Goal: Information Seeking & Learning: Learn about a topic

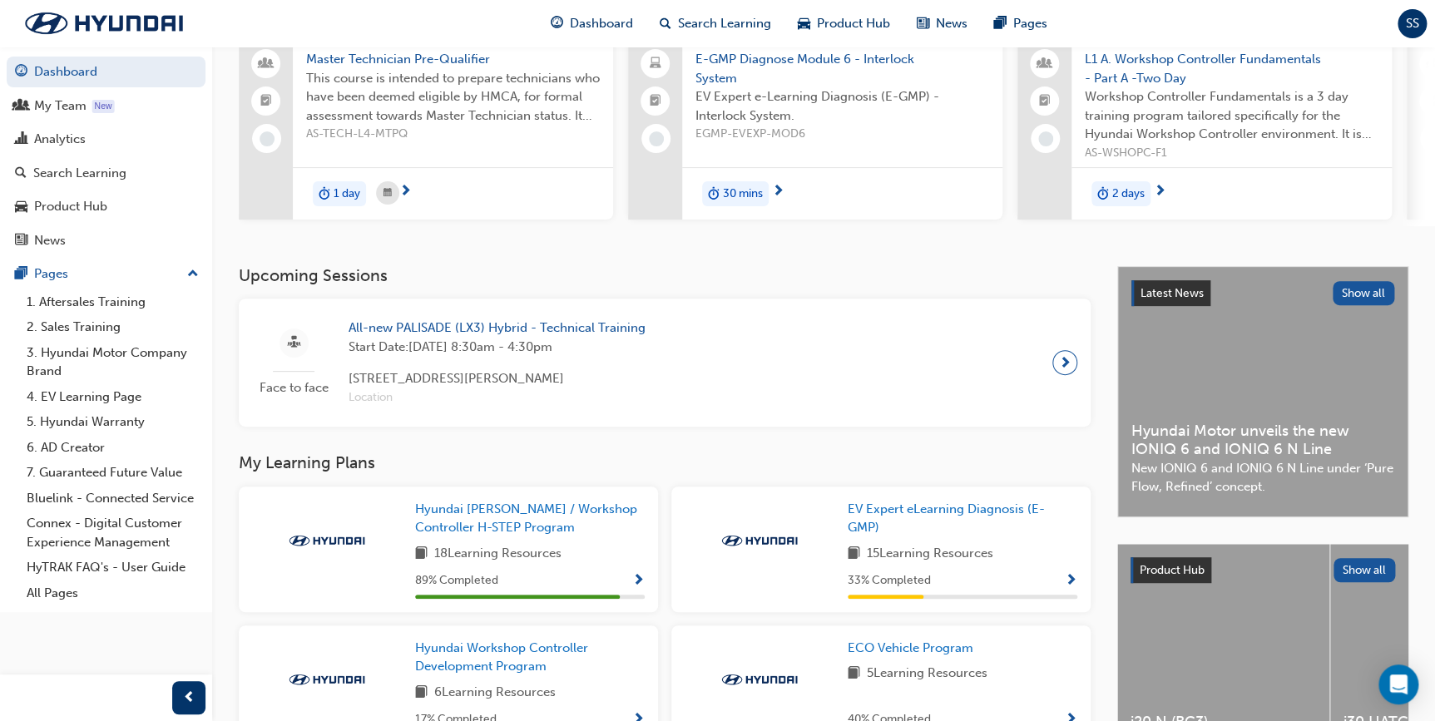
scroll to position [151, 0]
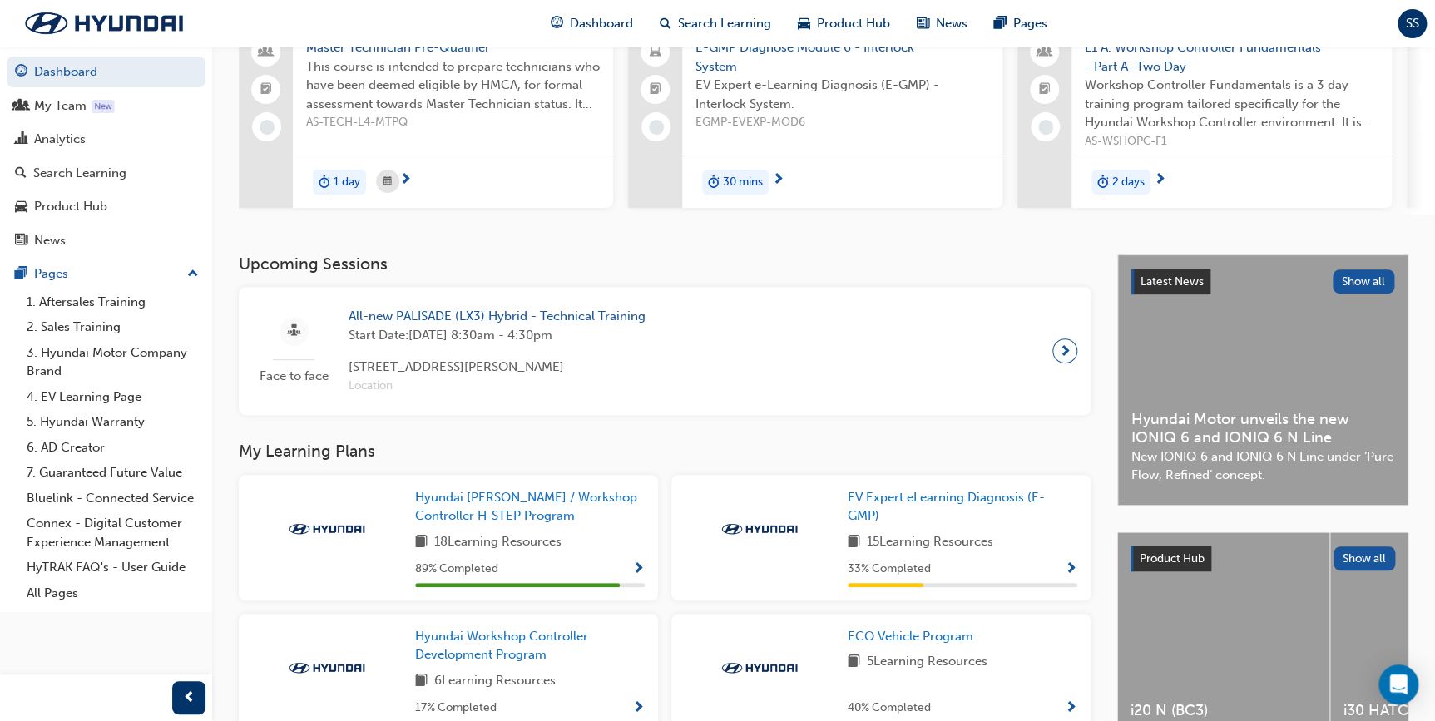
click at [549, 323] on span "All-new PALISADE (LX3) Hybrid - Technical Training" at bounding box center [496, 316] width 297 height 19
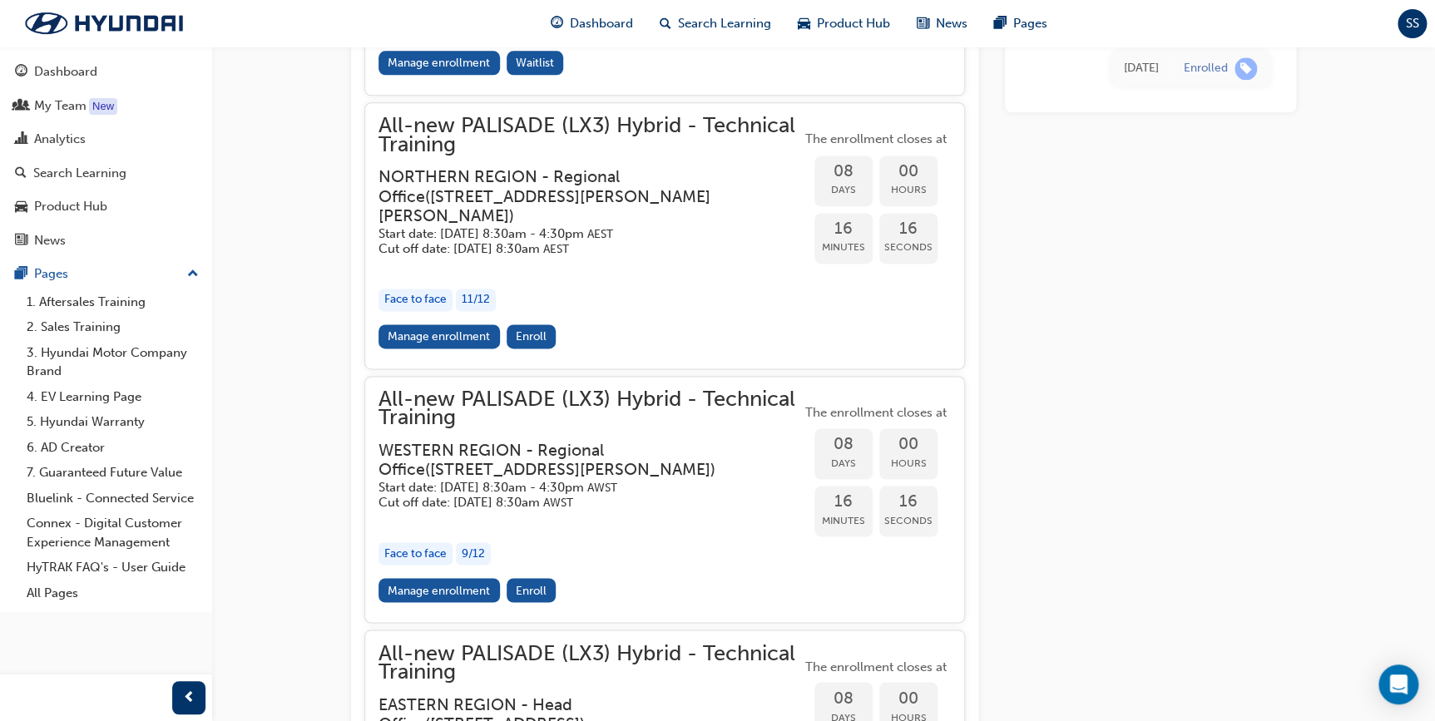
scroll to position [4207, 0]
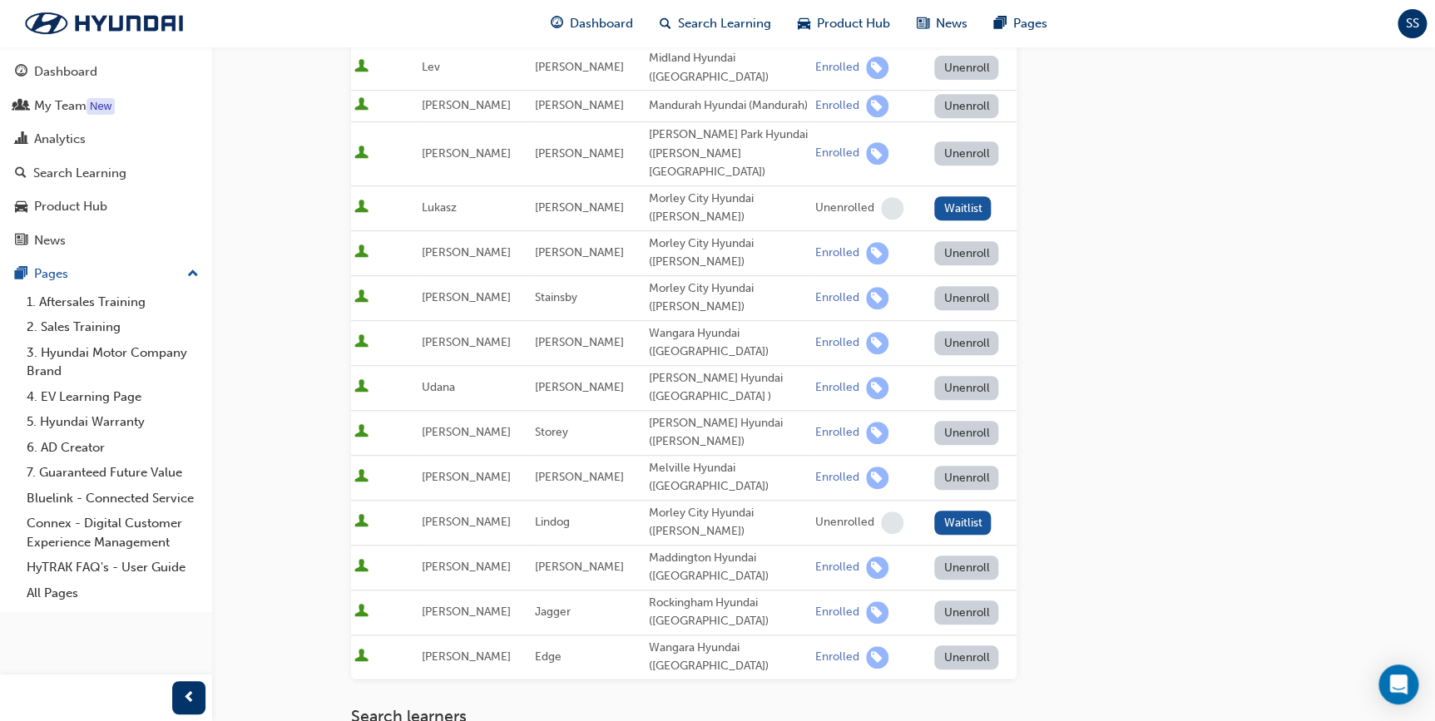
scroll to position [226, 0]
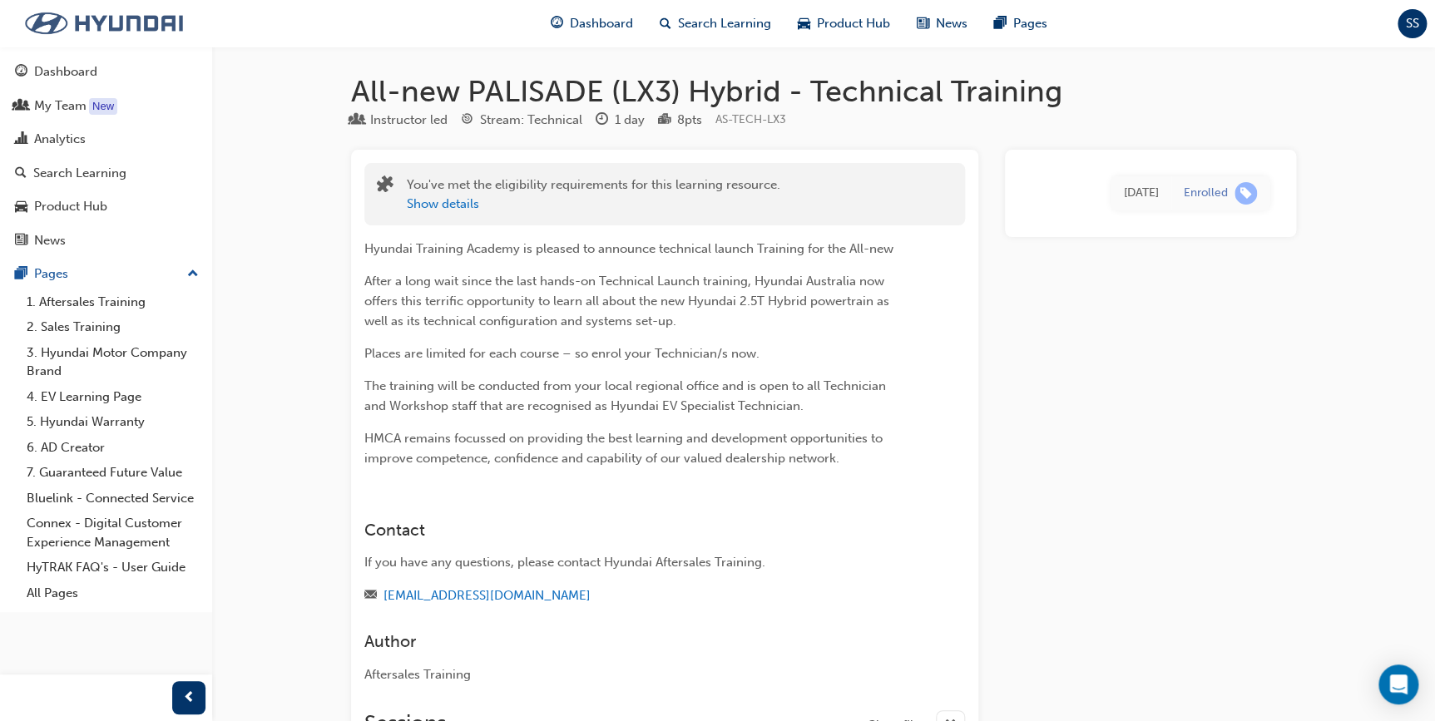
click at [106, 28] on img at bounding box center [103, 23] width 191 height 35
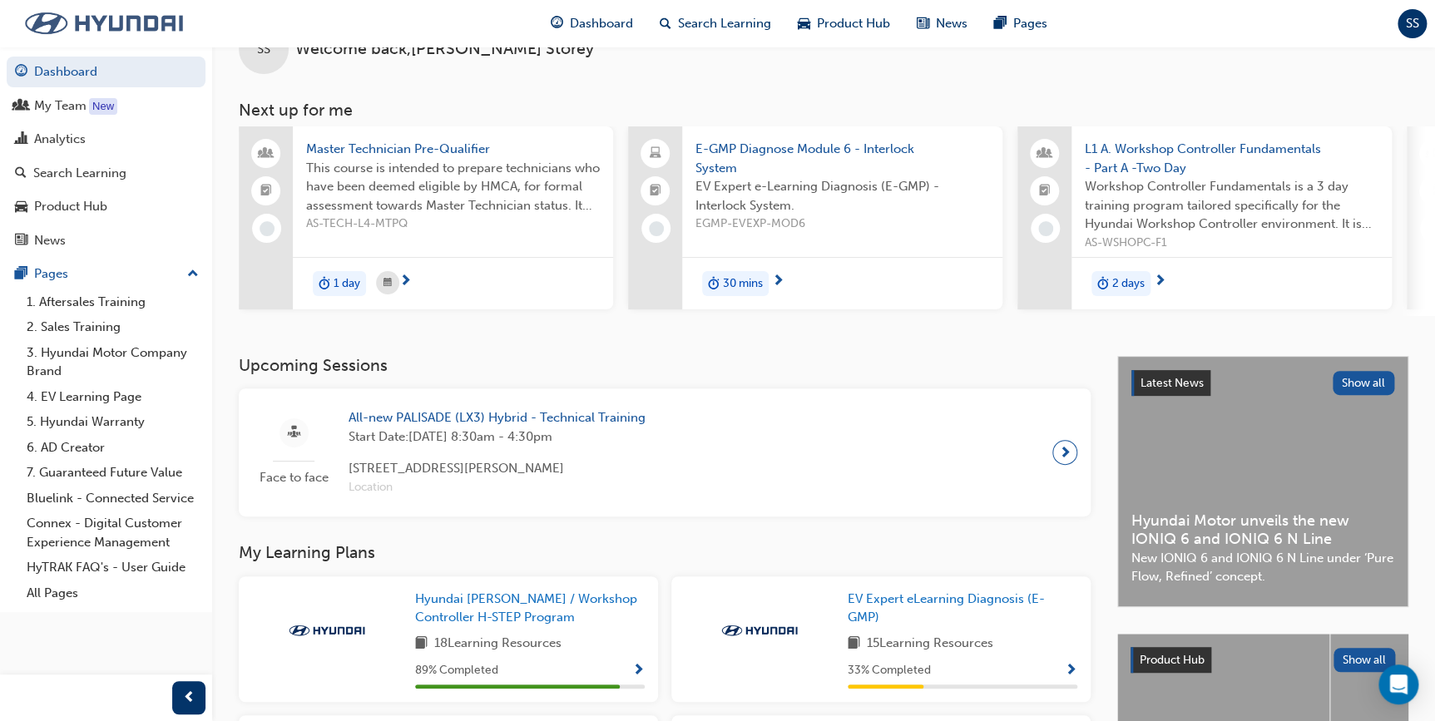
scroll to position [75, 0]
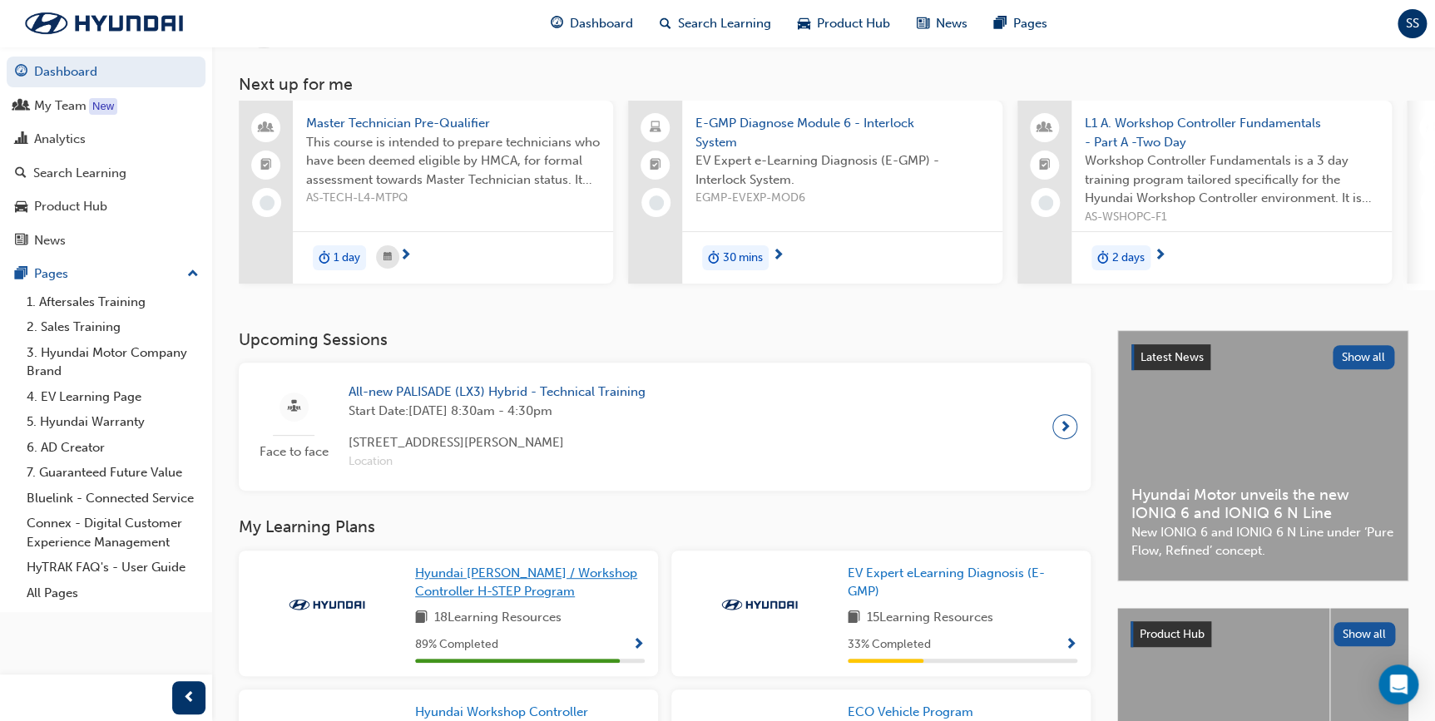
click at [553, 586] on link "Hyundai [PERSON_NAME] / Workshop Controller H-STEP Program" at bounding box center [530, 582] width 230 height 37
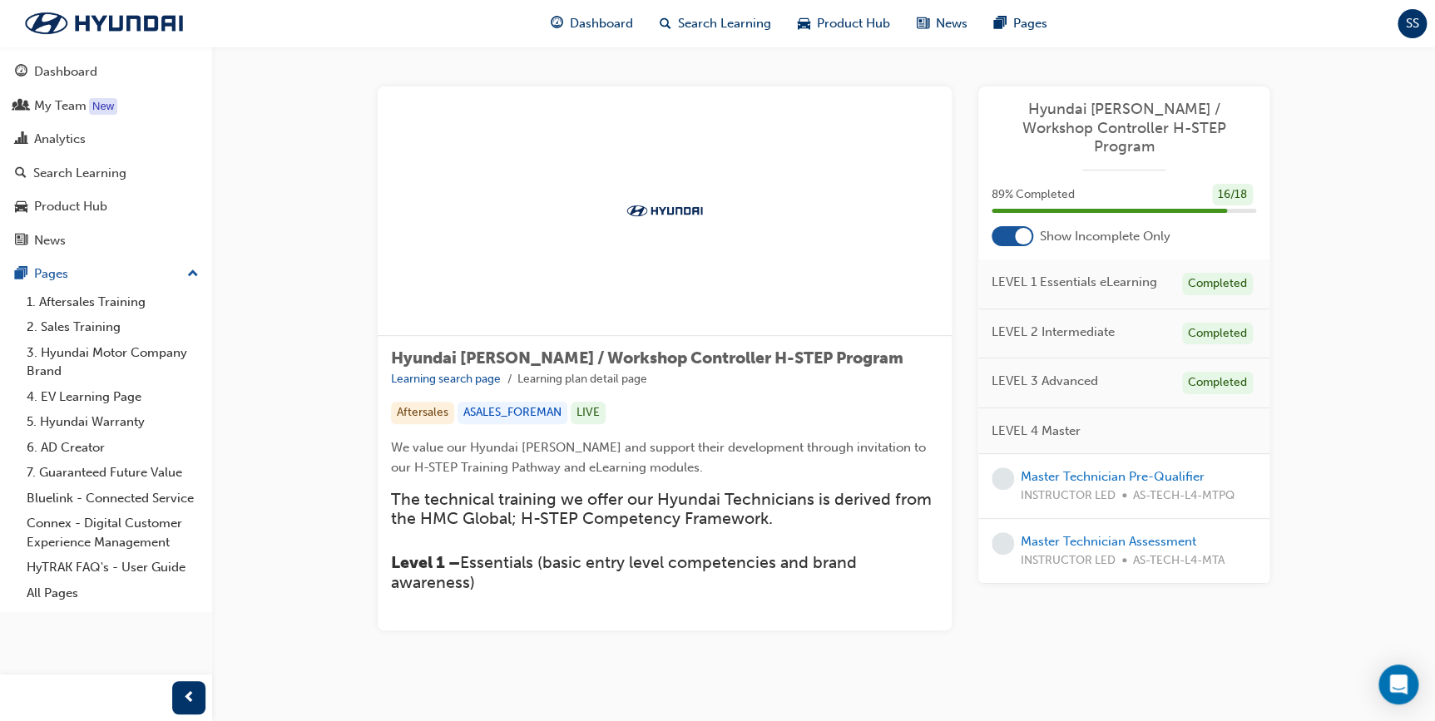
click at [1006, 226] on div at bounding box center [1012, 236] width 42 height 20
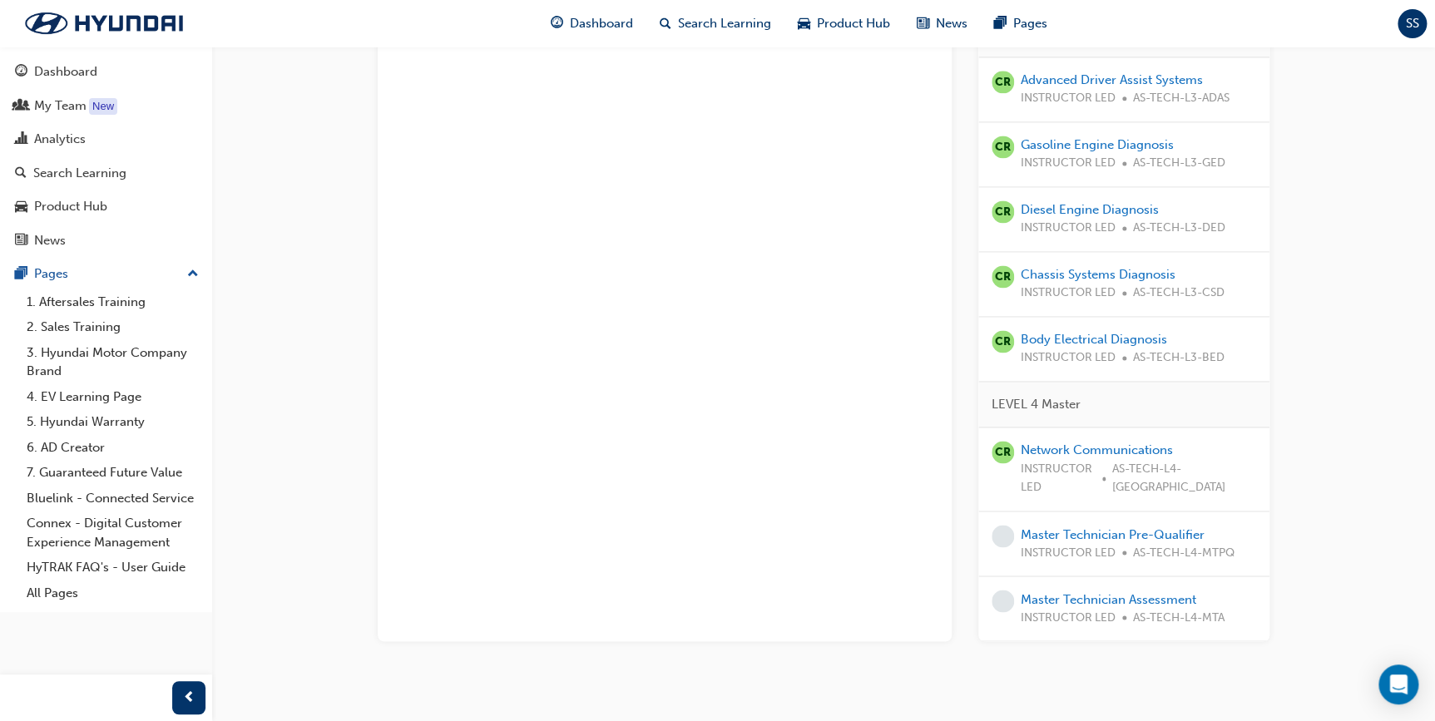
scroll to position [1075, 0]
click at [1109, 526] on link "Master Technician Pre-Qualifier" at bounding box center [1112, 533] width 184 height 15
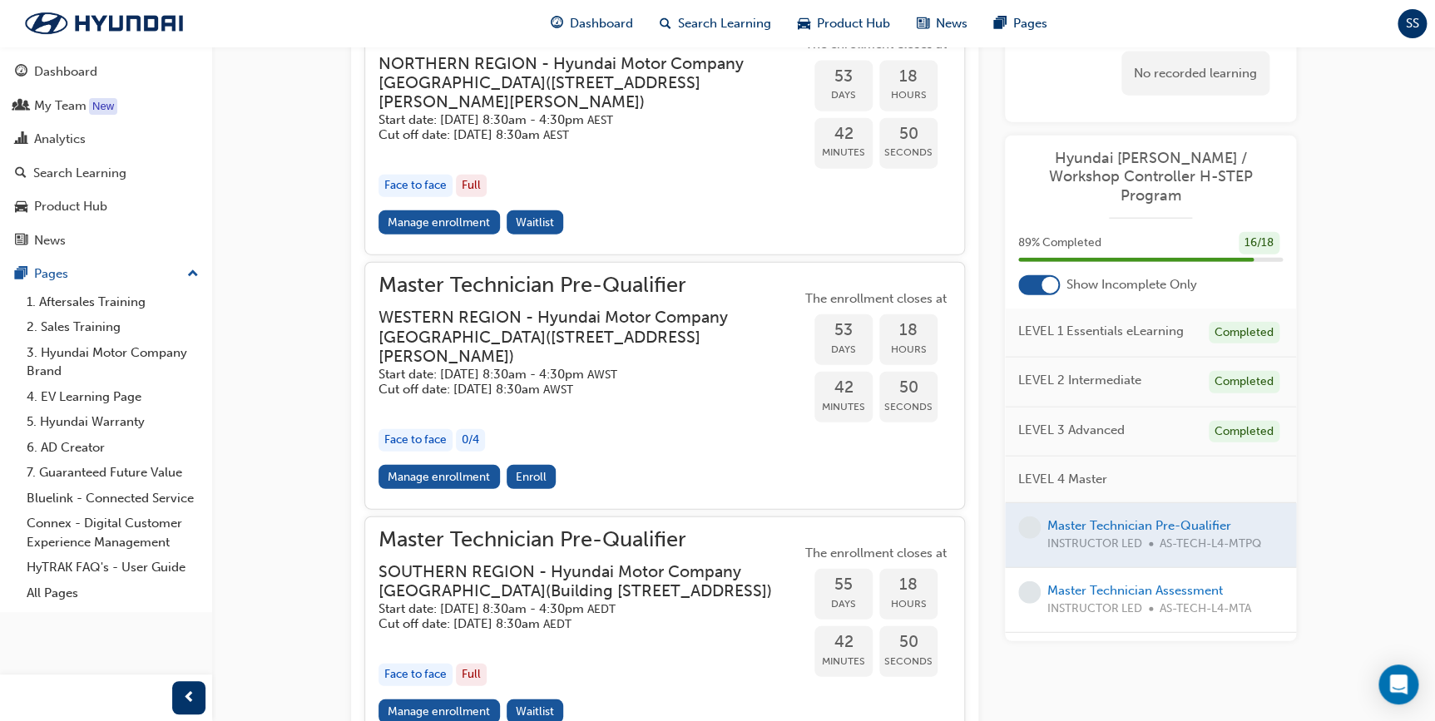
scroll to position [1907, 0]
click at [450, 487] on link "Manage enrollment" at bounding box center [438, 475] width 121 height 24
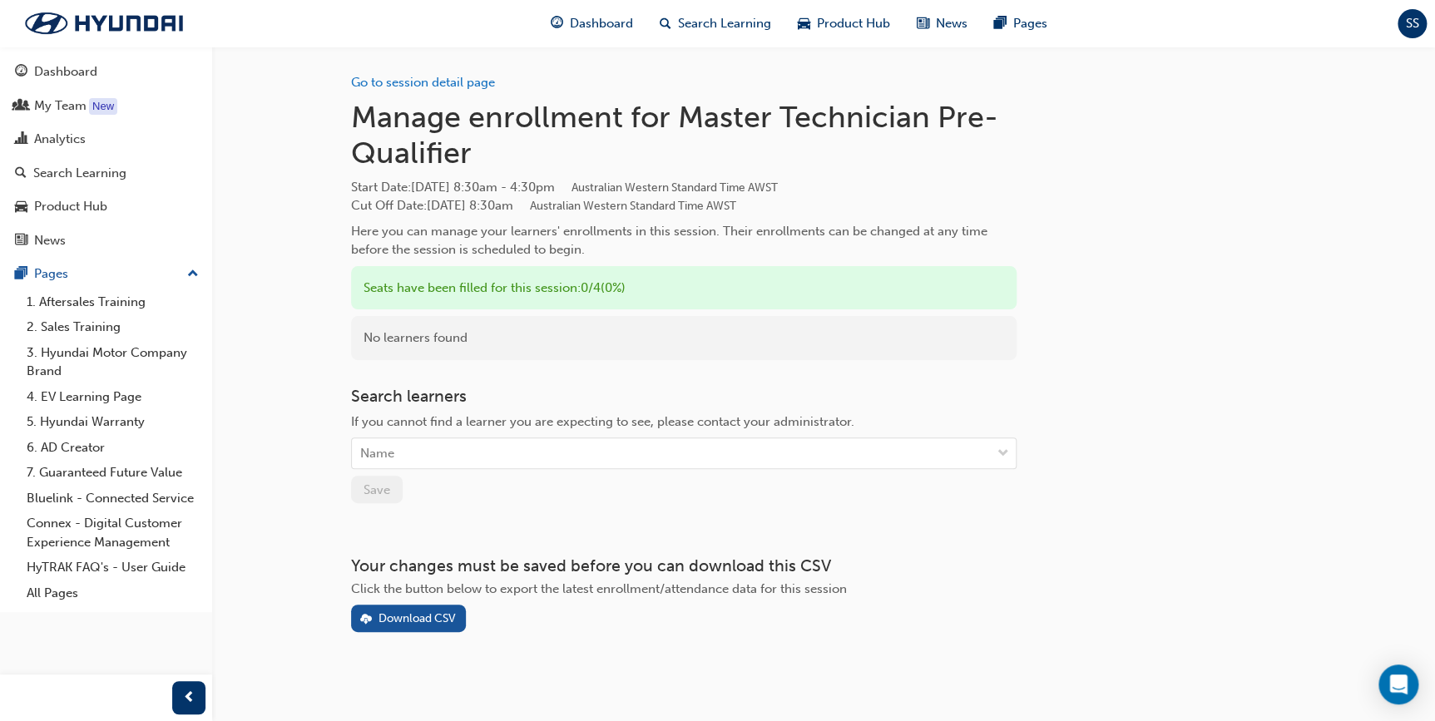
scroll to position [6, 0]
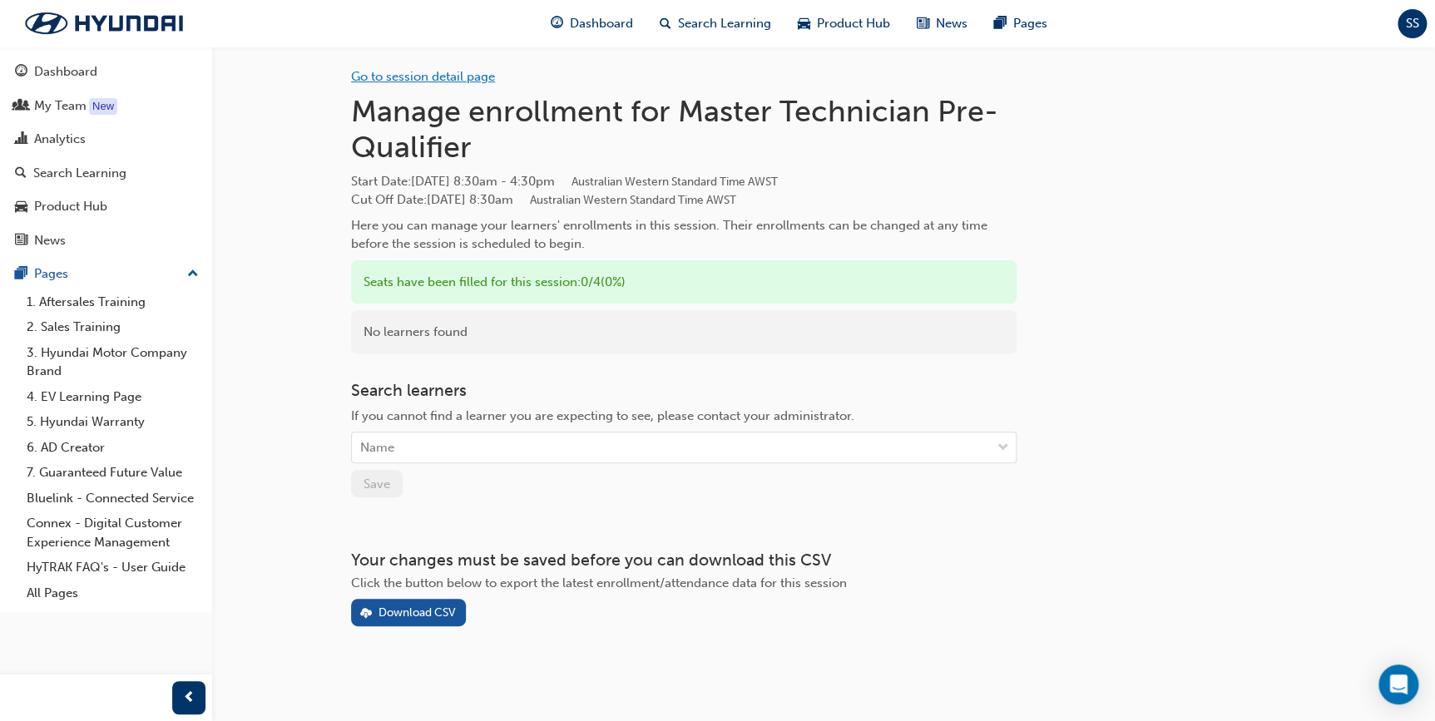
click at [383, 79] on link "Go to session detail page" at bounding box center [423, 76] width 144 height 15
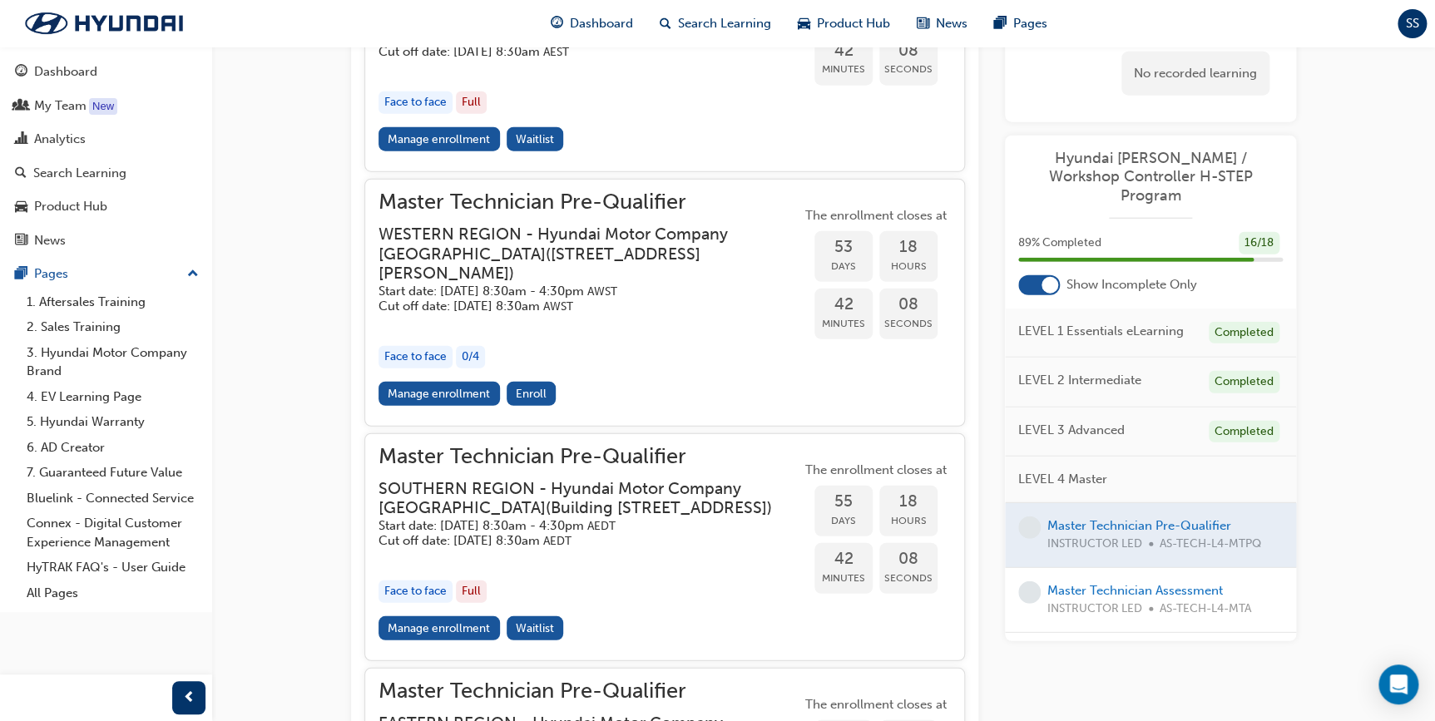
scroll to position [1983, 0]
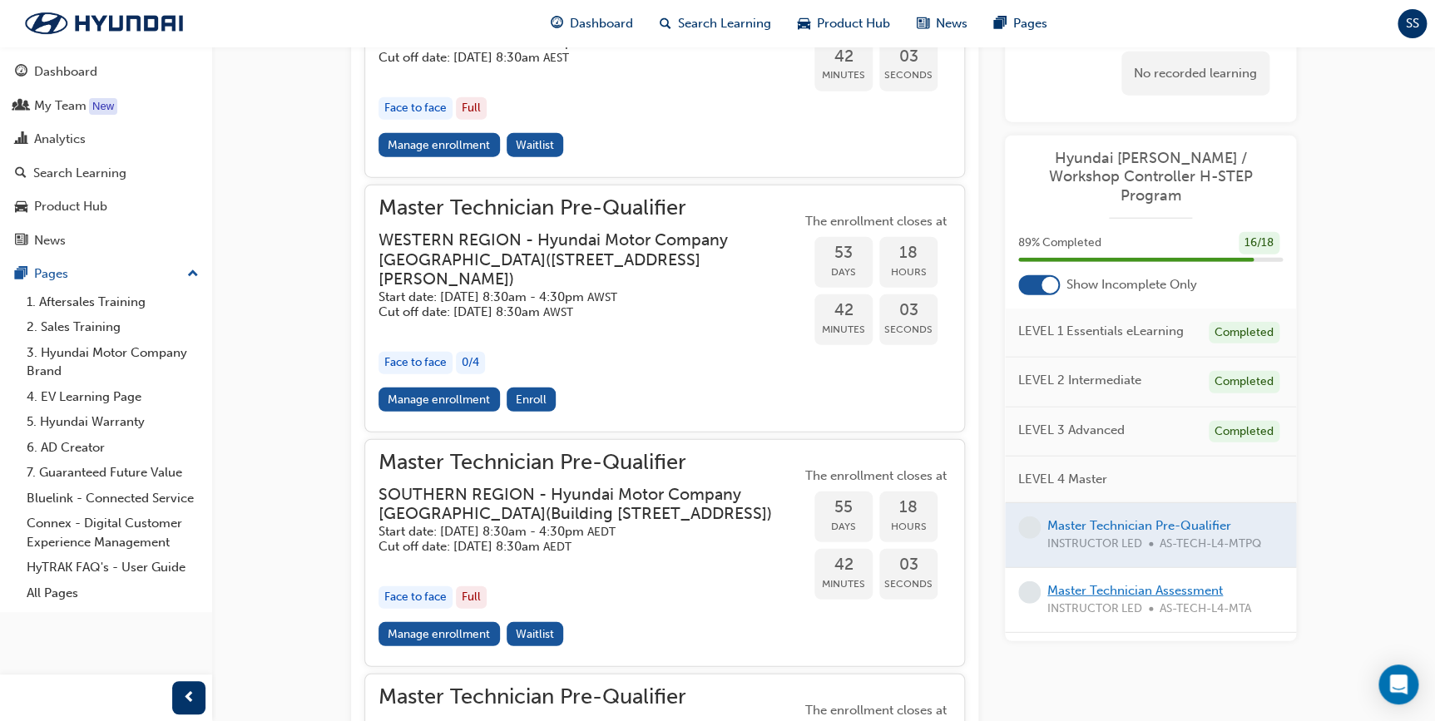
click at [1113, 583] on link "Master Technician Assessment" at bounding box center [1134, 590] width 175 height 15
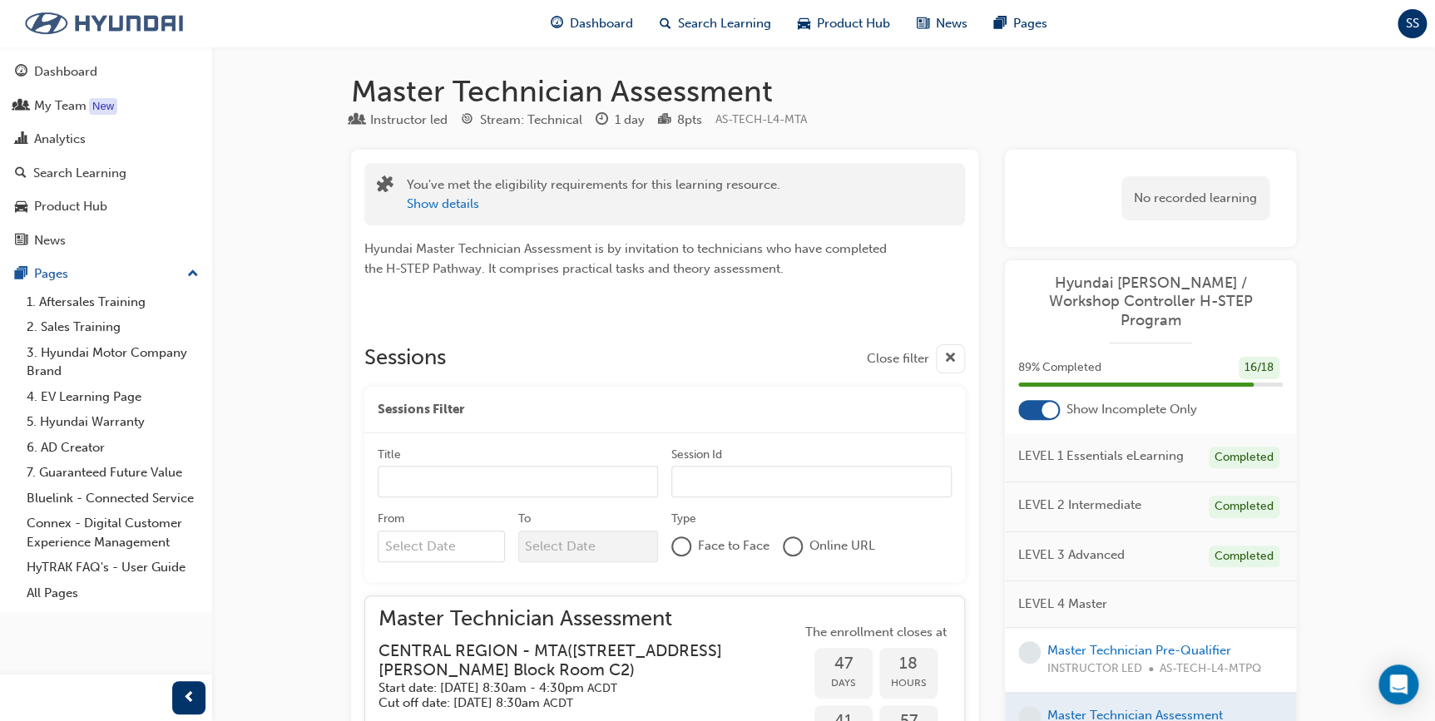
click at [127, 22] on img at bounding box center [103, 23] width 191 height 35
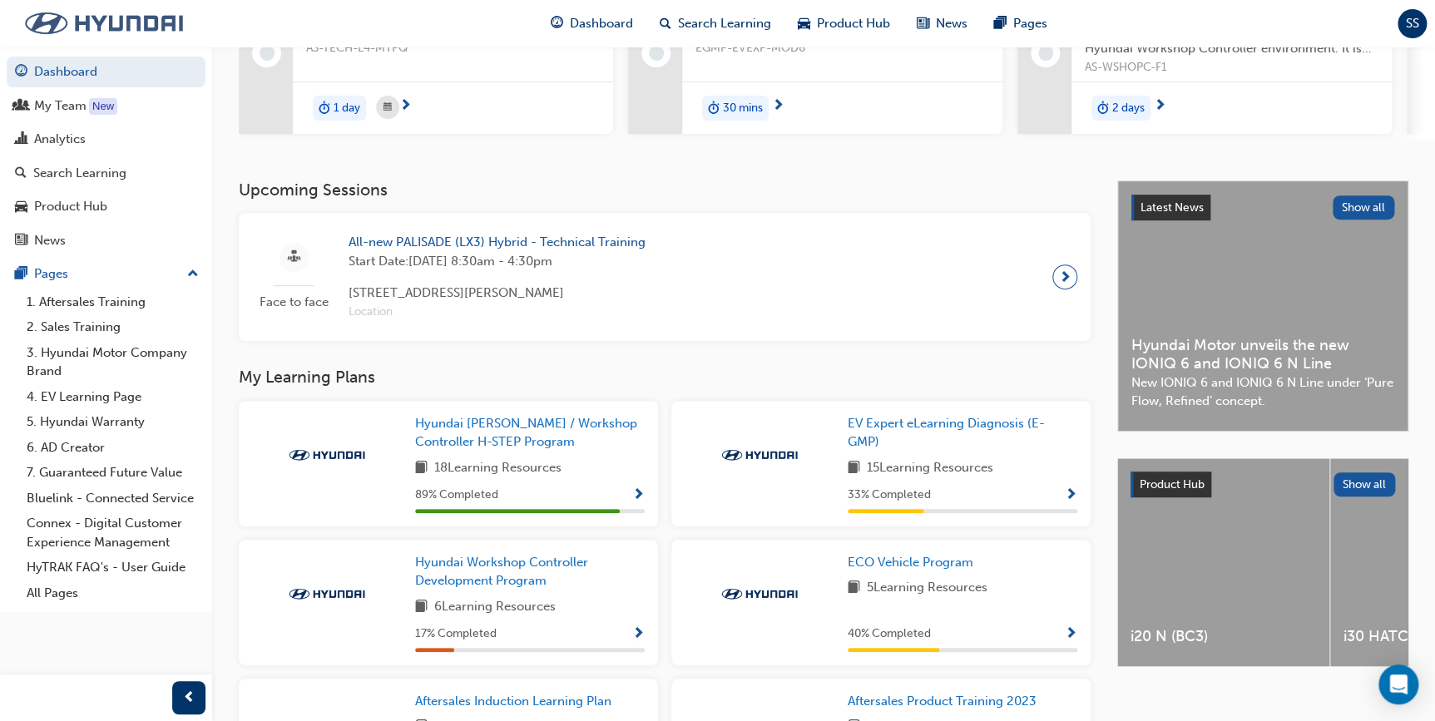
scroll to position [226, 0]
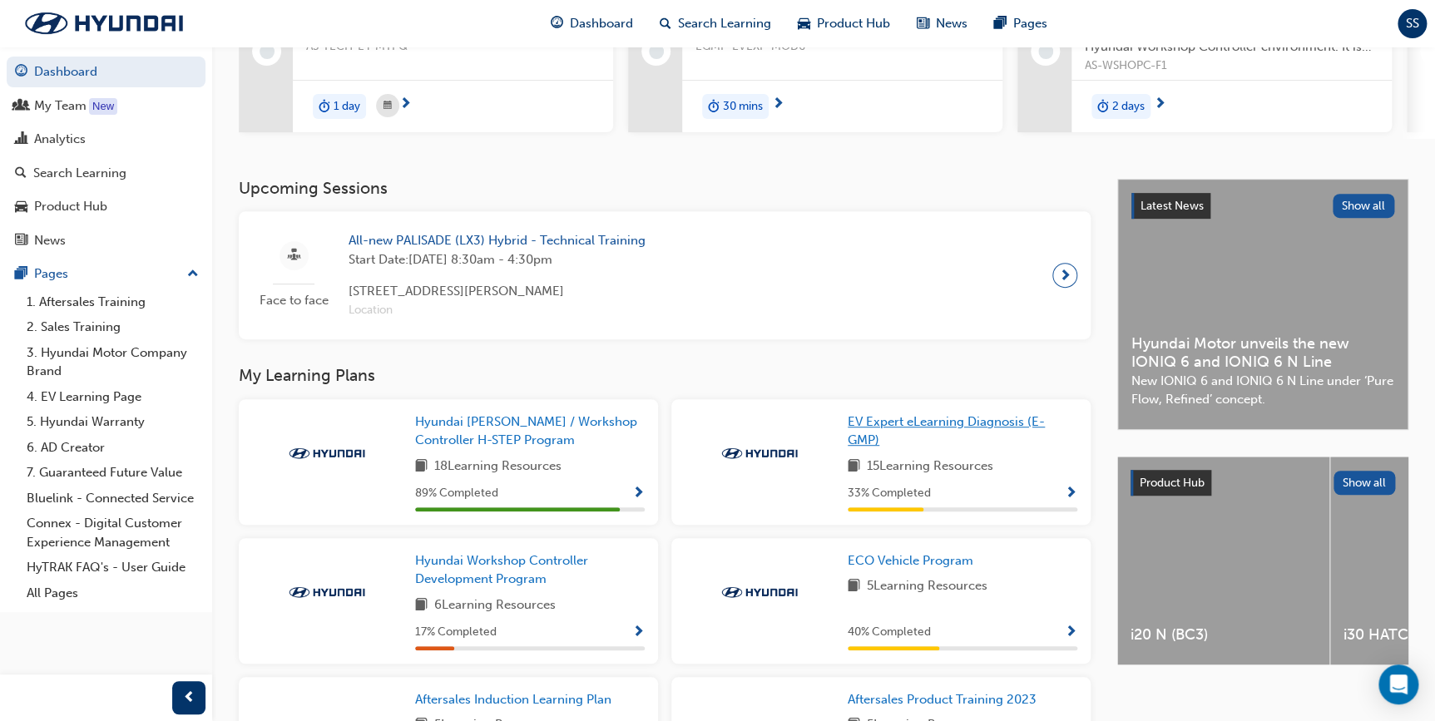
click at [946, 441] on link "EV Expert eLearning Diagnosis (E-GMP)" at bounding box center [962, 431] width 230 height 37
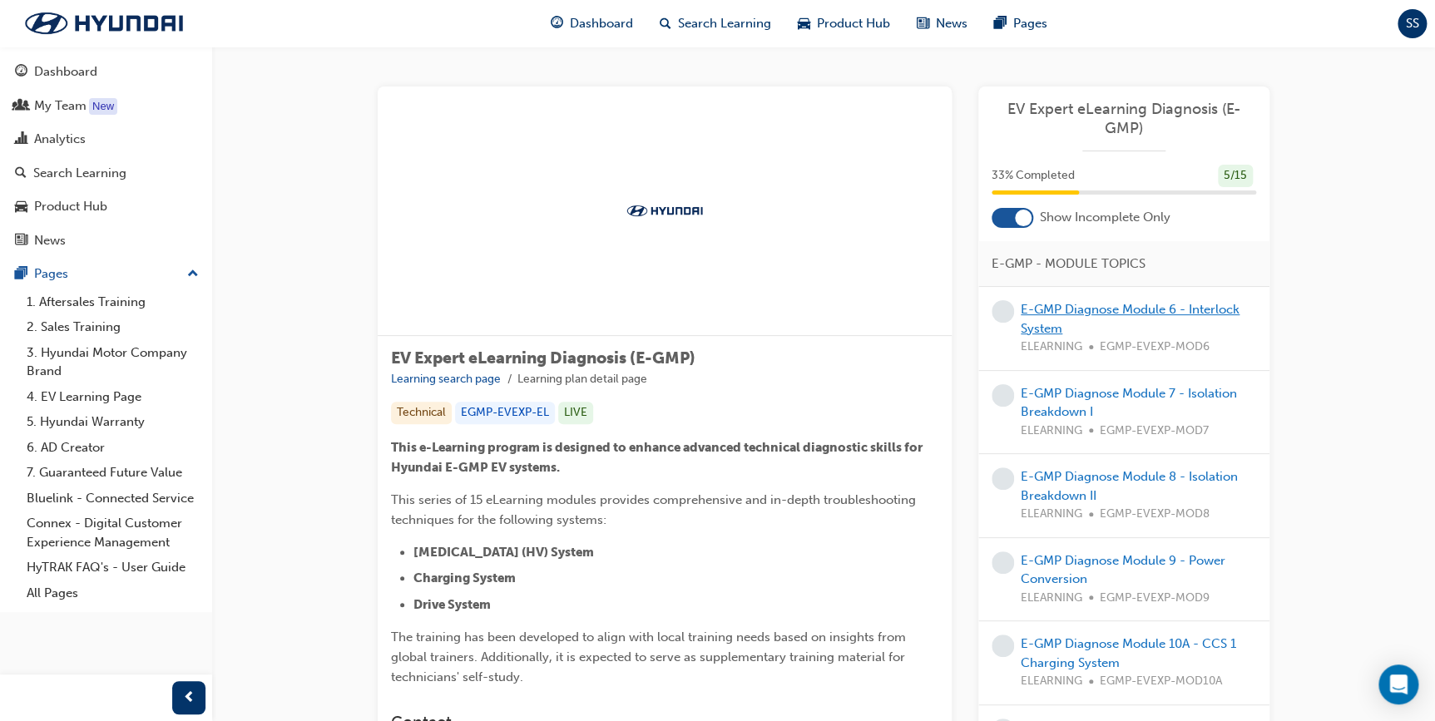
click at [1124, 314] on link "E-GMP Diagnose Module 6 - Interlock System" at bounding box center [1129, 319] width 219 height 34
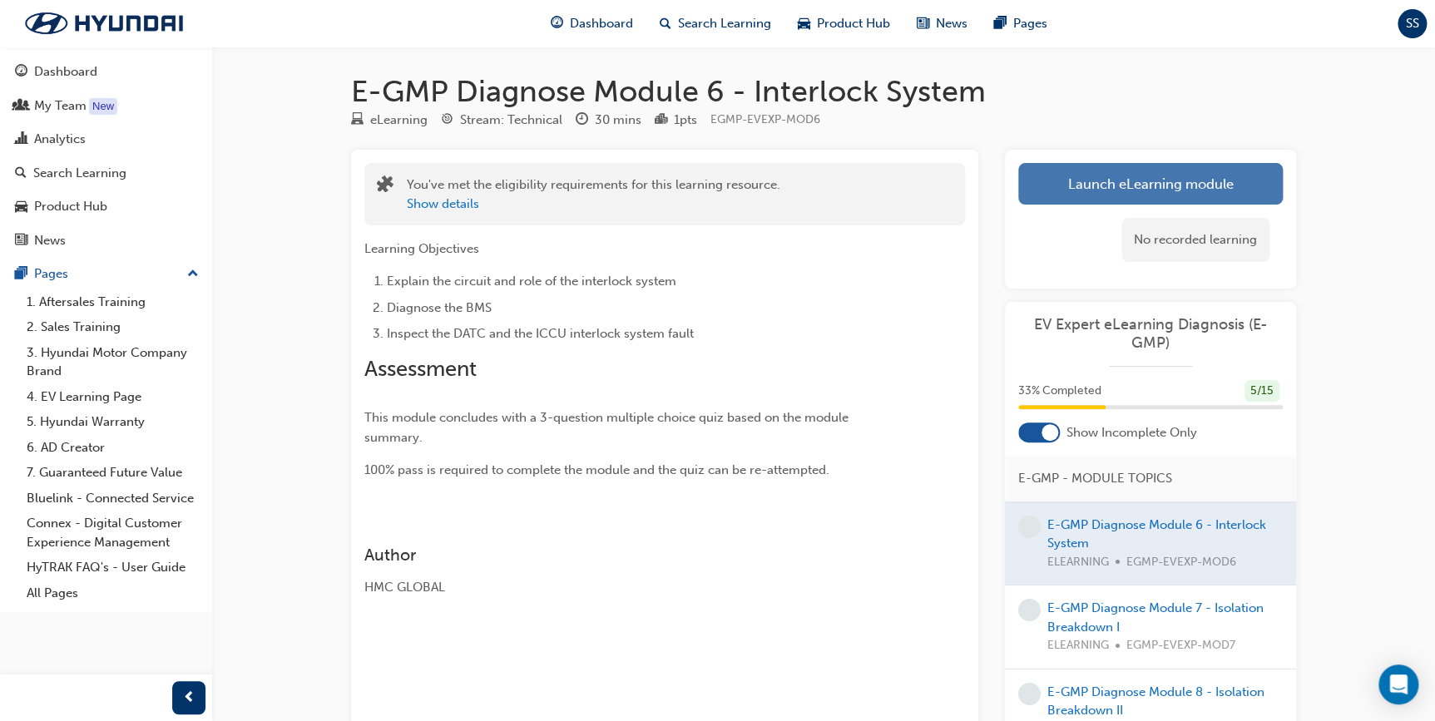
click at [1086, 180] on link "Launch eLearning module" at bounding box center [1150, 184] width 264 height 42
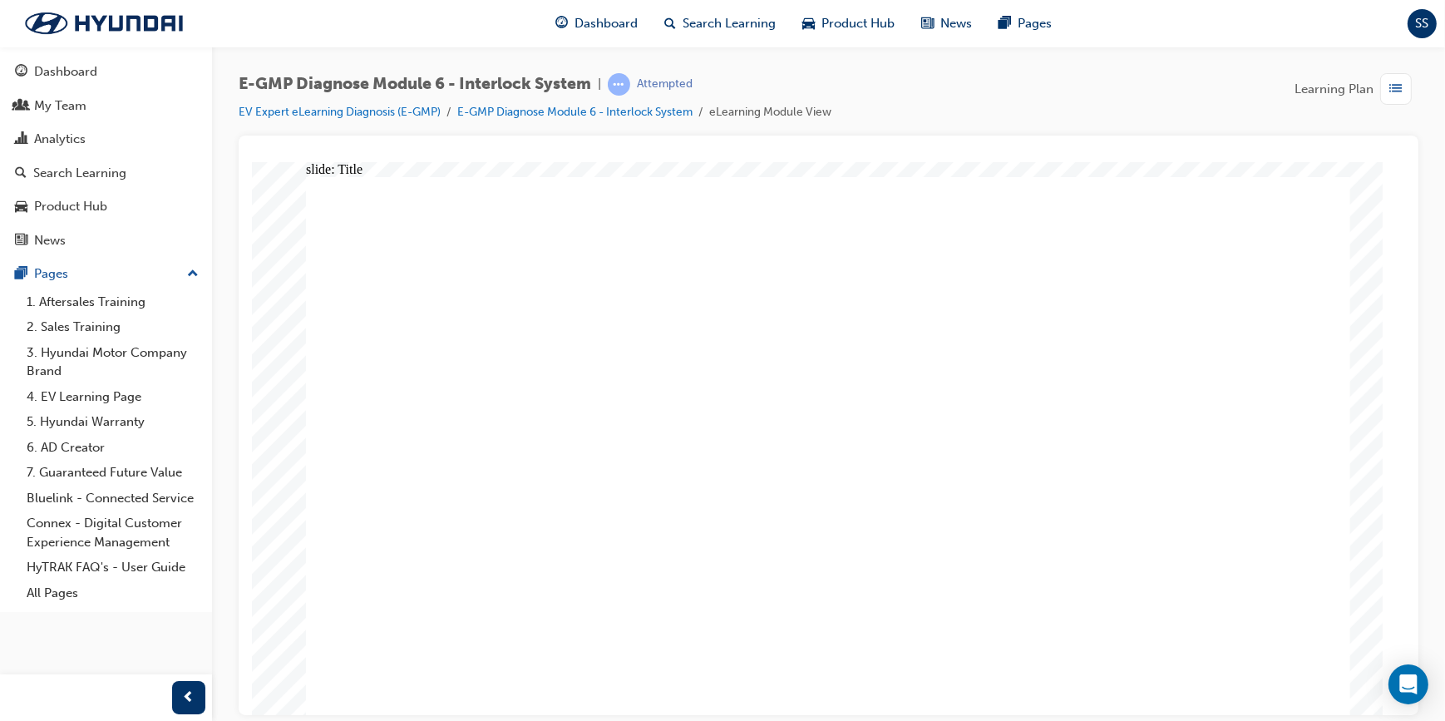
drag, startPoint x: 417, startPoint y: 533, endPoint x: 418, endPoint y: 516, distance: 16.7
